Goal: Task Accomplishment & Management: Use online tool/utility

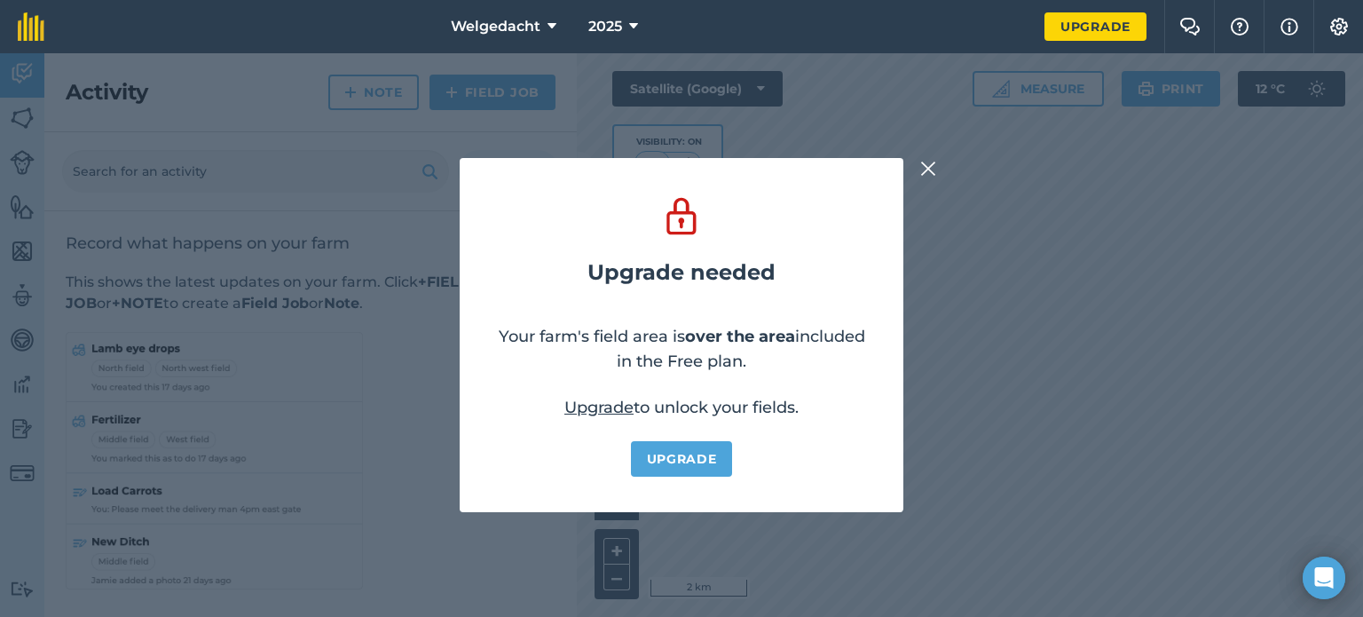
click at [930, 166] on img at bounding box center [928, 168] width 16 height 21
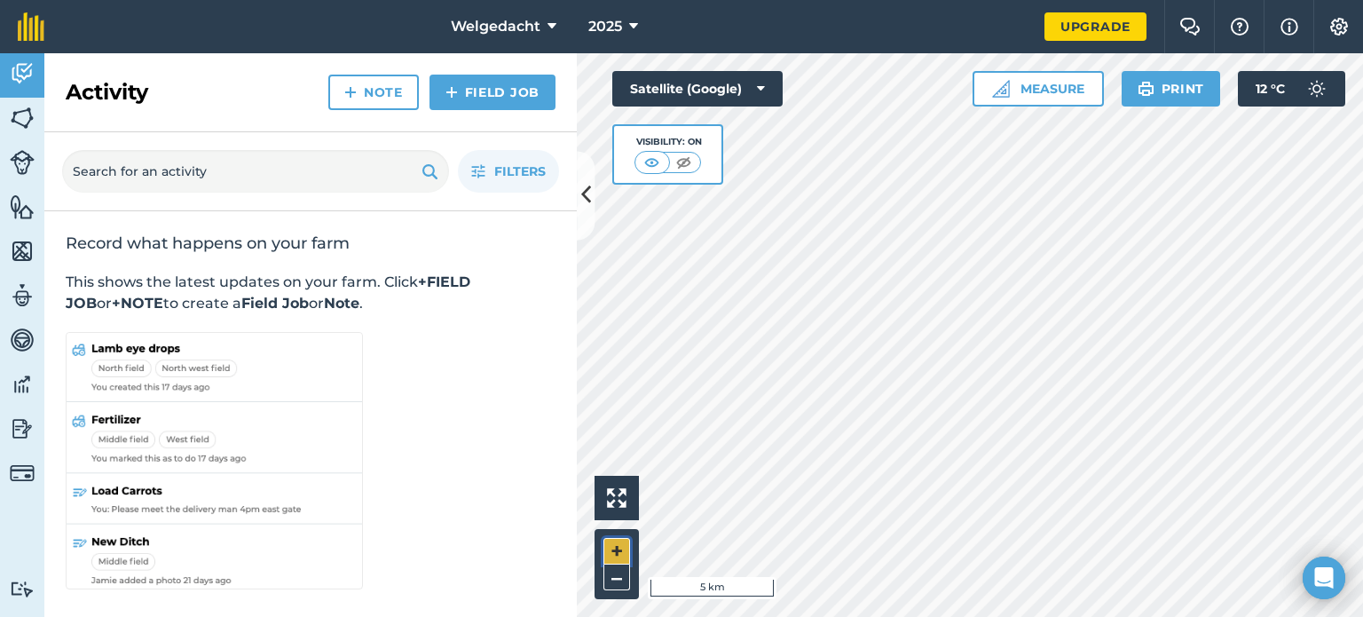
click at [623, 549] on button "+" at bounding box center [616, 551] width 27 height 27
click at [1302, 567] on body "Welgedacht 2025 Upgrade Farm Chat Help Info Settings Map printing is not availa…" at bounding box center [681, 308] width 1363 height 617
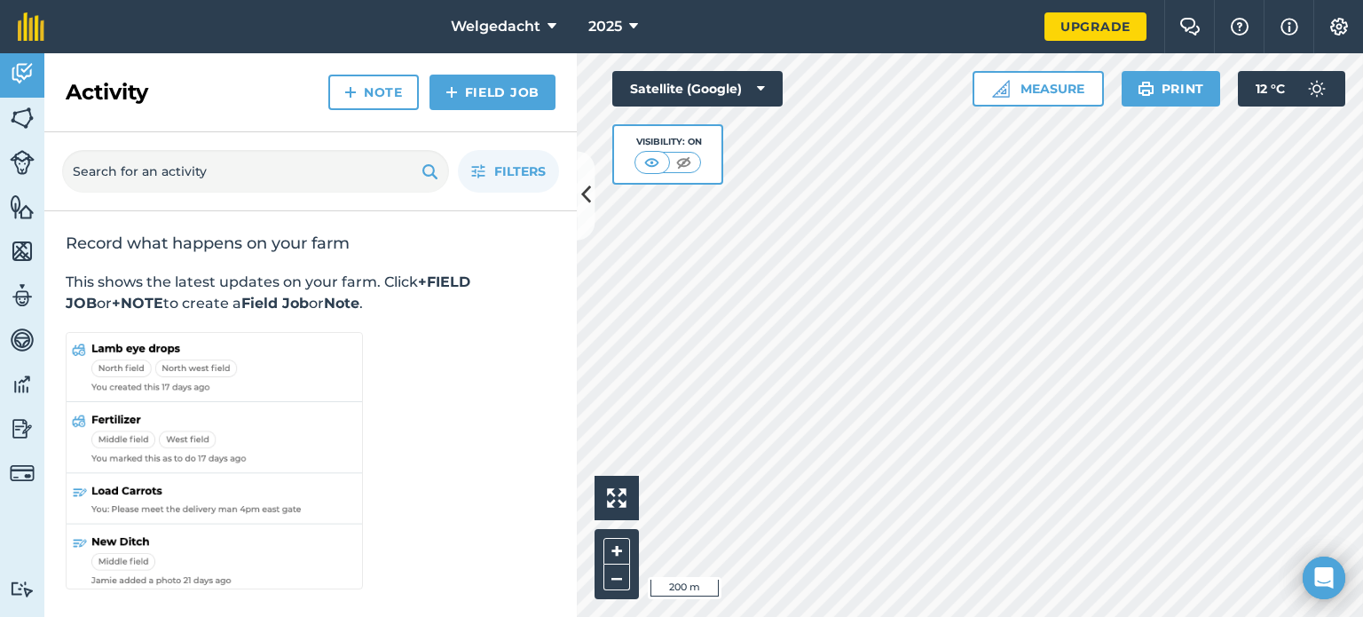
click at [960, 616] on html "Welgedacht 2025 Upgrade Farm Chat Help Info Settings Map printing is not availa…" at bounding box center [681, 308] width 1363 height 617
click at [614, 578] on button "–" at bounding box center [616, 577] width 27 height 26
click at [617, 573] on button "–" at bounding box center [616, 577] width 27 height 26
click at [582, 212] on button at bounding box center [586, 195] width 18 height 89
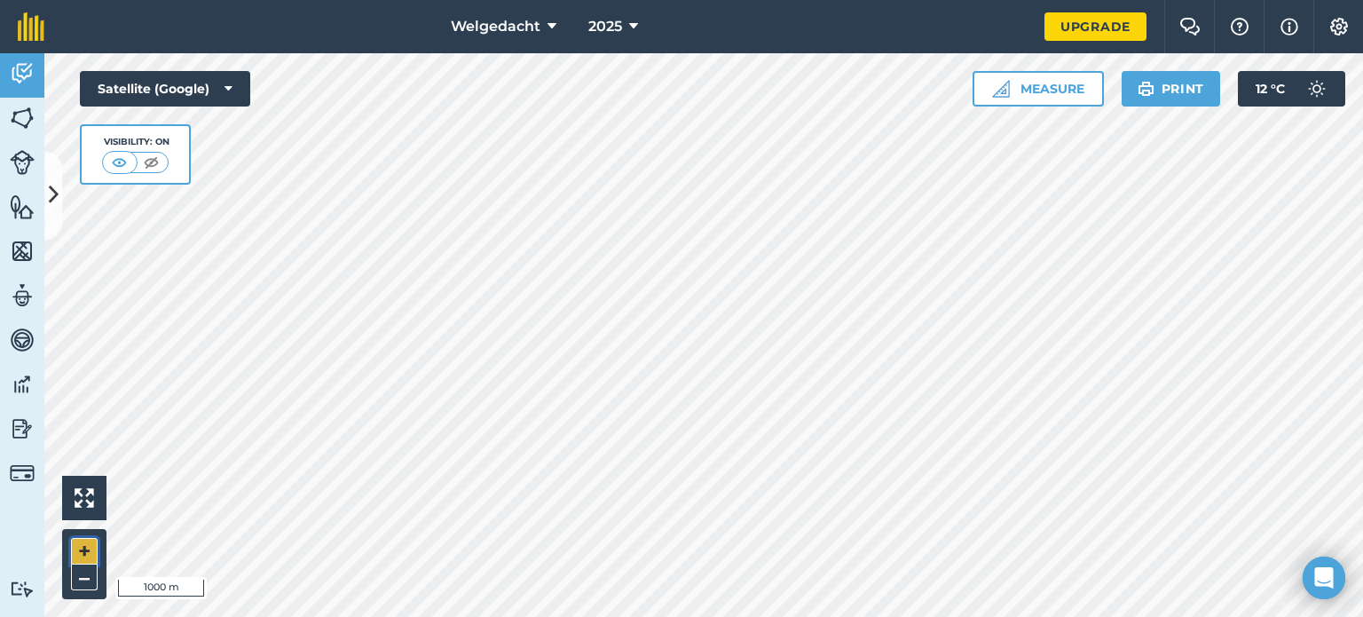
click at [81, 546] on button "+" at bounding box center [84, 551] width 27 height 27
